Goal: Obtain resource: Download file/media

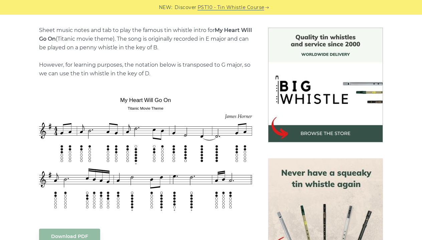
scroll to position [167, 0]
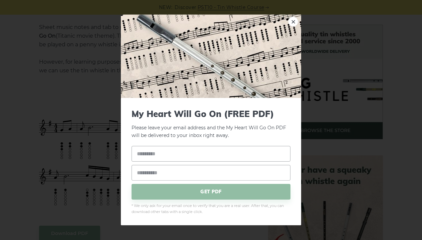
click at [153, 199] on span "GET PDF" at bounding box center [211, 192] width 159 height 16
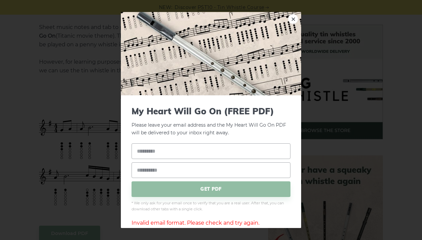
click at [95, 183] on div "× My Heart Will Go On (FREE PDF) Please leave your email address and the My Hea…" at bounding box center [211, 120] width 422 height 240
click at [120, 14] on div "× My Heart Will Go On (FREE PDF) Please leave your email address and the My Hea…" at bounding box center [211, 120] width 422 height 240
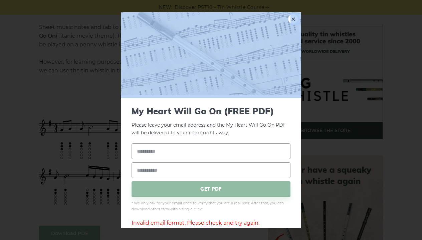
drag, startPoint x: 120, startPoint y: 14, endPoint x: 177, endPoint y: 30, distance: 59.2
click at [170, 25] on div "× My Heart Will Go On (FREE PDF) Please leave your email address and the My Hea…" at bounding box center [211, 120] width 422 height 240
click at [294, 21] on link "×" at bounding box center [293, 19] width 10 height 10
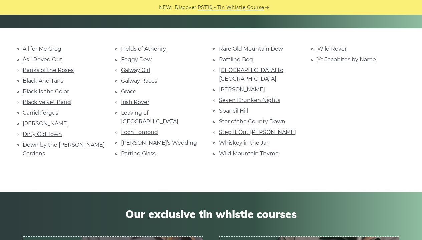
scroll to position [147, 0]
click at [231, 140] on link "Whiskey in the Jar" at bounding box center [243, 143] width 49 height 6
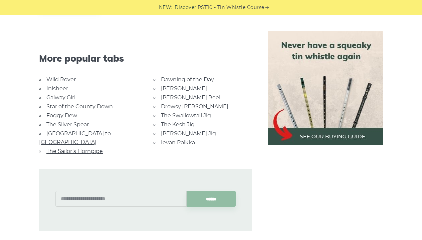
scroll to position [416, 0]
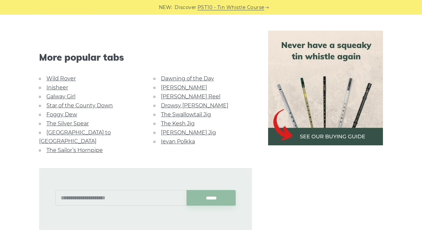
click at [188, 102] on link "Drowsy [PERSON_NAME]" at bounding box center [194, 105] width 67 height 6
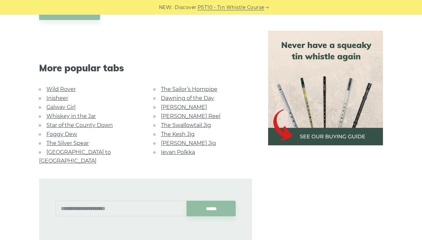
scroll to position [443, 0]
click at [170, 87] on link "The Sailor’s Hornpipe" at bounding box center [189, 89] width 56 height 6
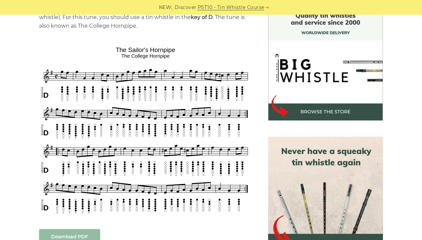
scroll to position [187, 0]
